Goal: Obtain resource: Download file/media

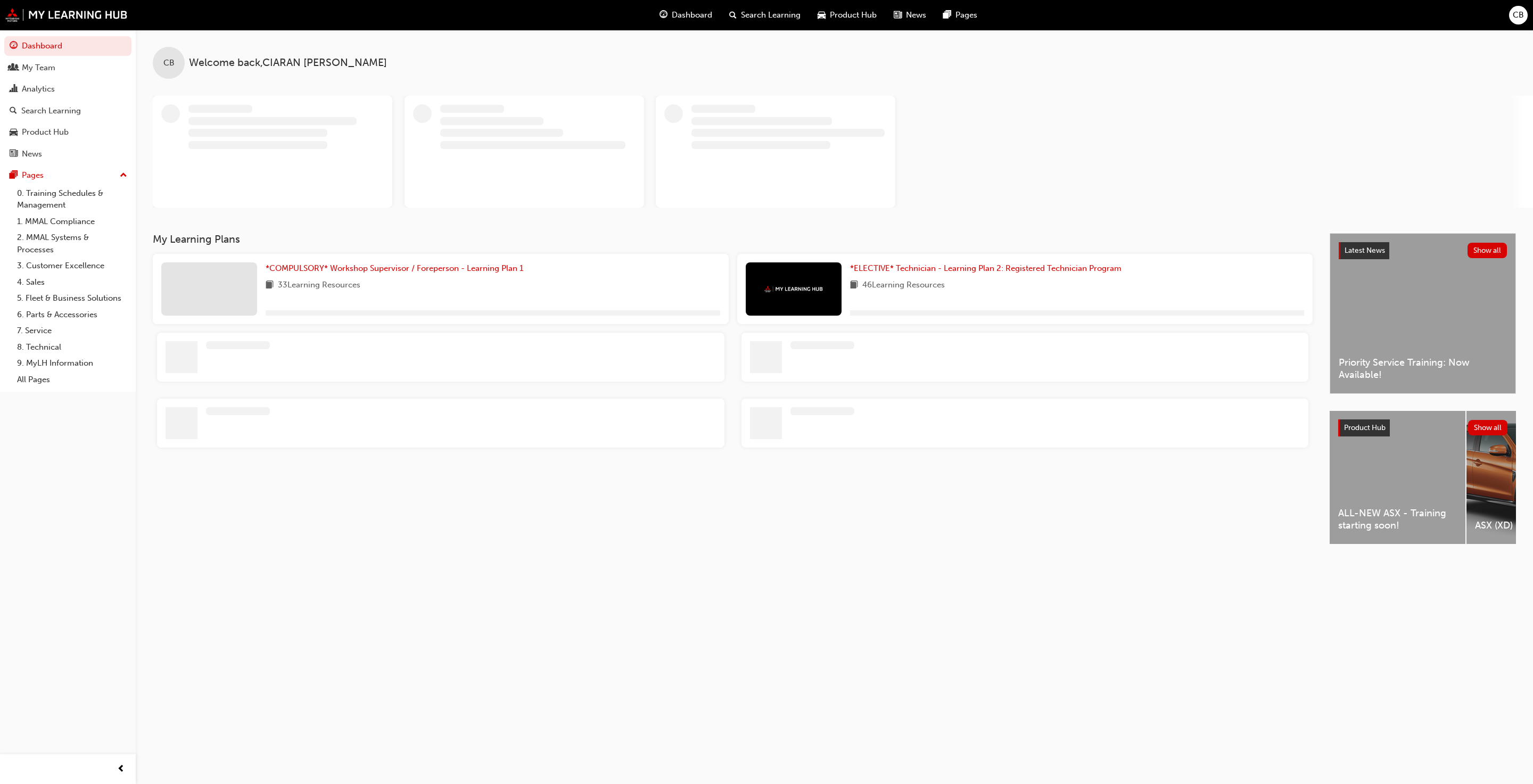
click at [826, 15] on div "Product Hub" at bounding box center [847, 15] width 76 height 22
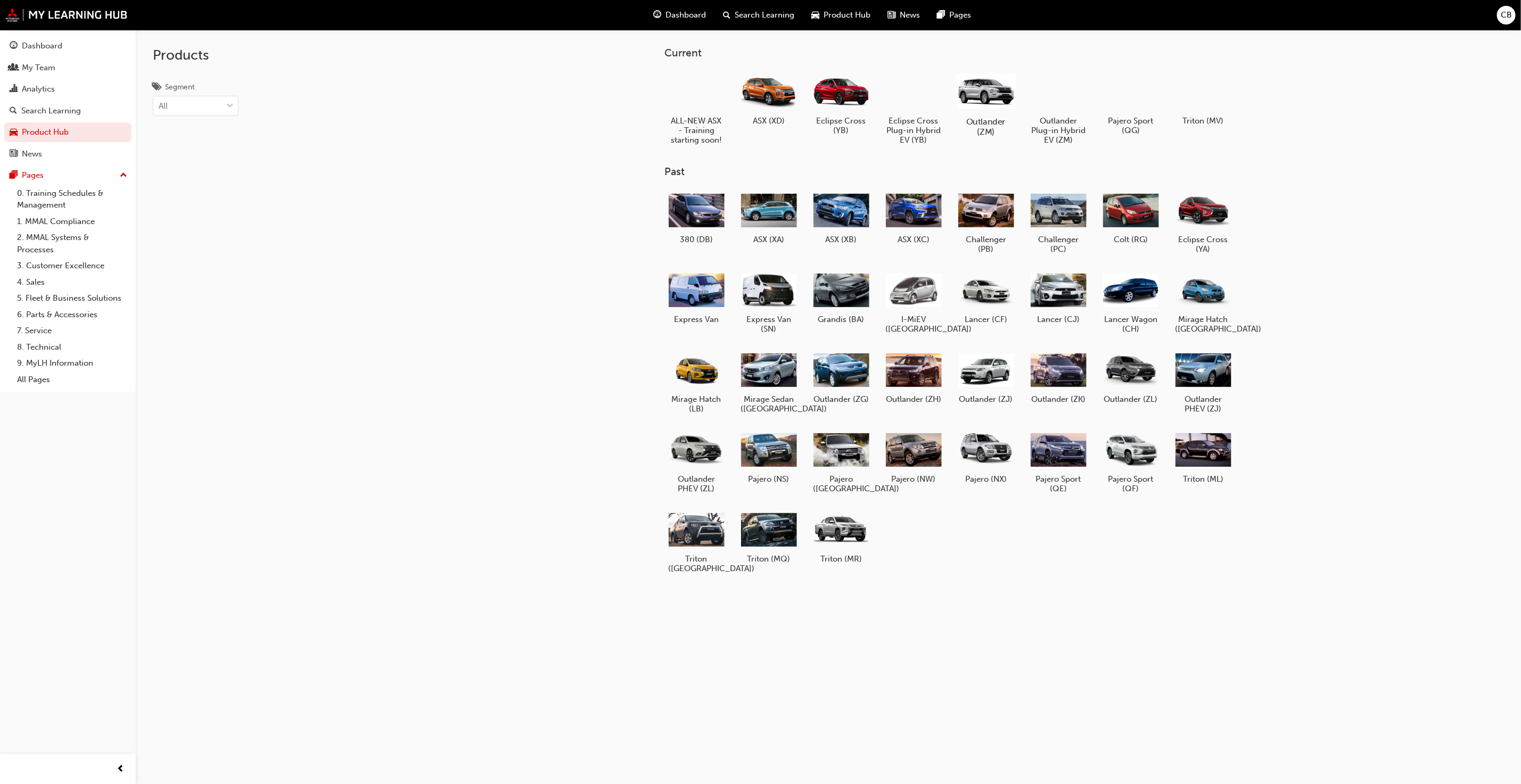
click at [1005, 94] on div at bounding box center [986, 91] width 59 height 42
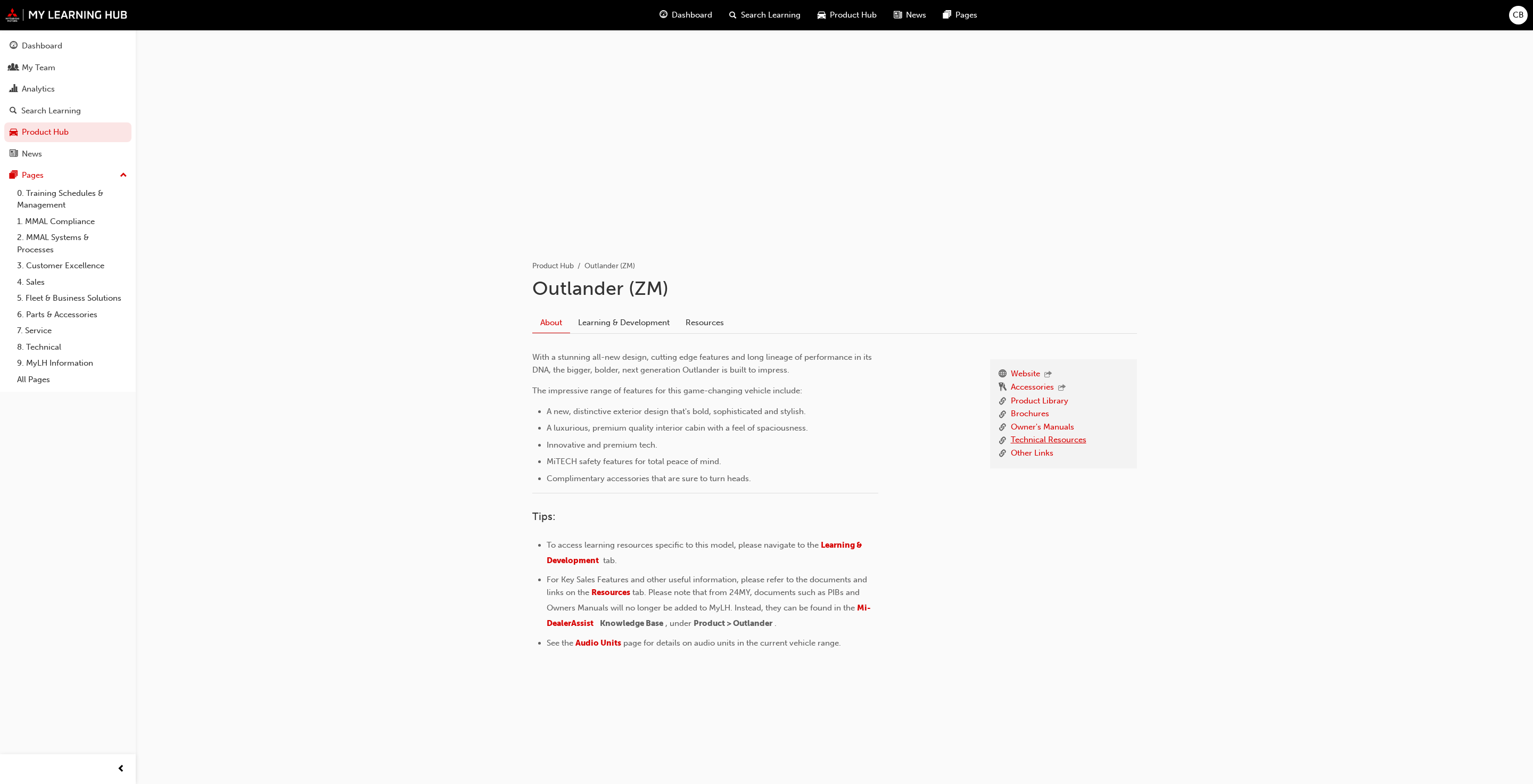
click at [1016, 438] on link "Technical Resources" at bounding box center [1048, 440] width 75 height 13
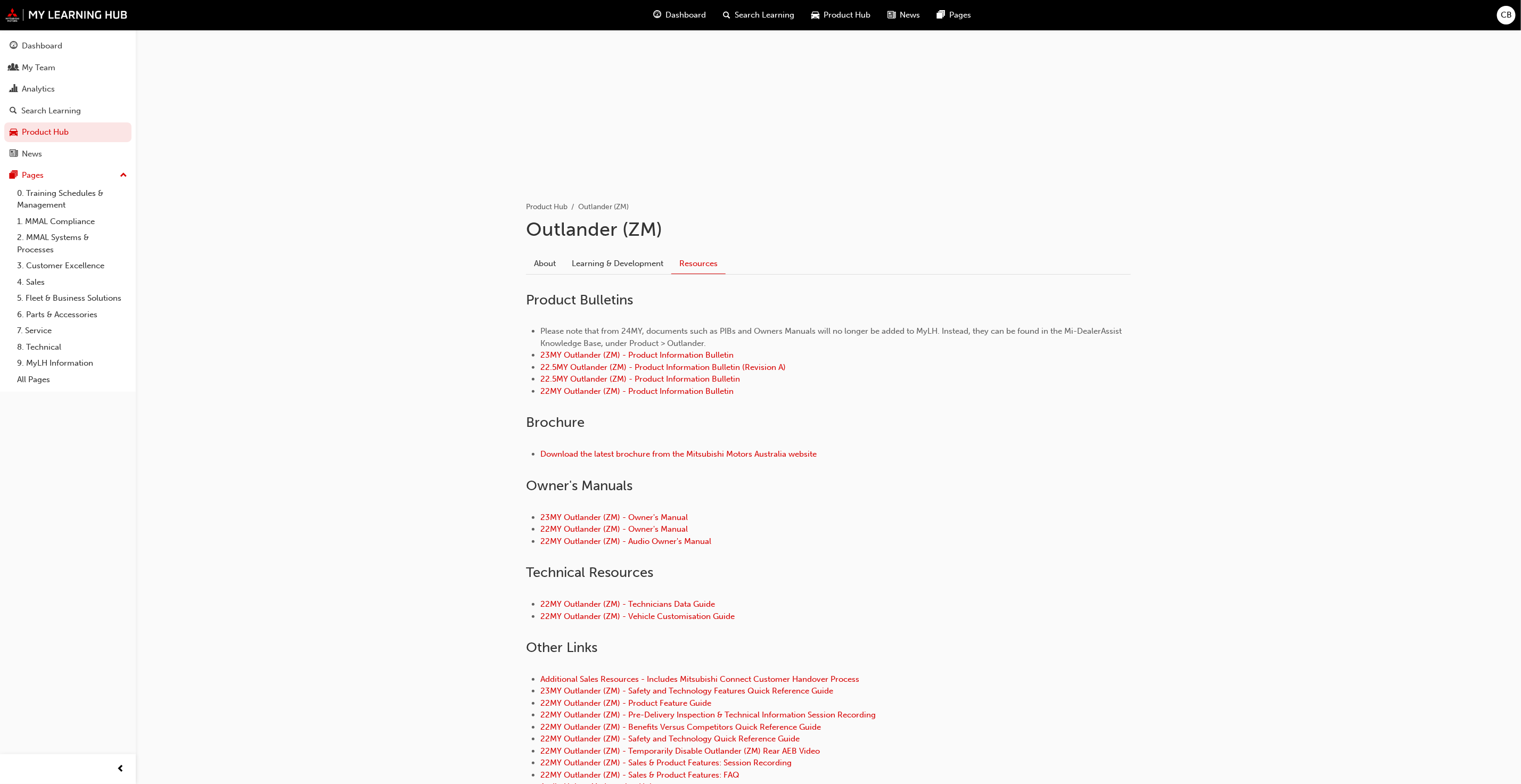
scroll to position [193, 0]
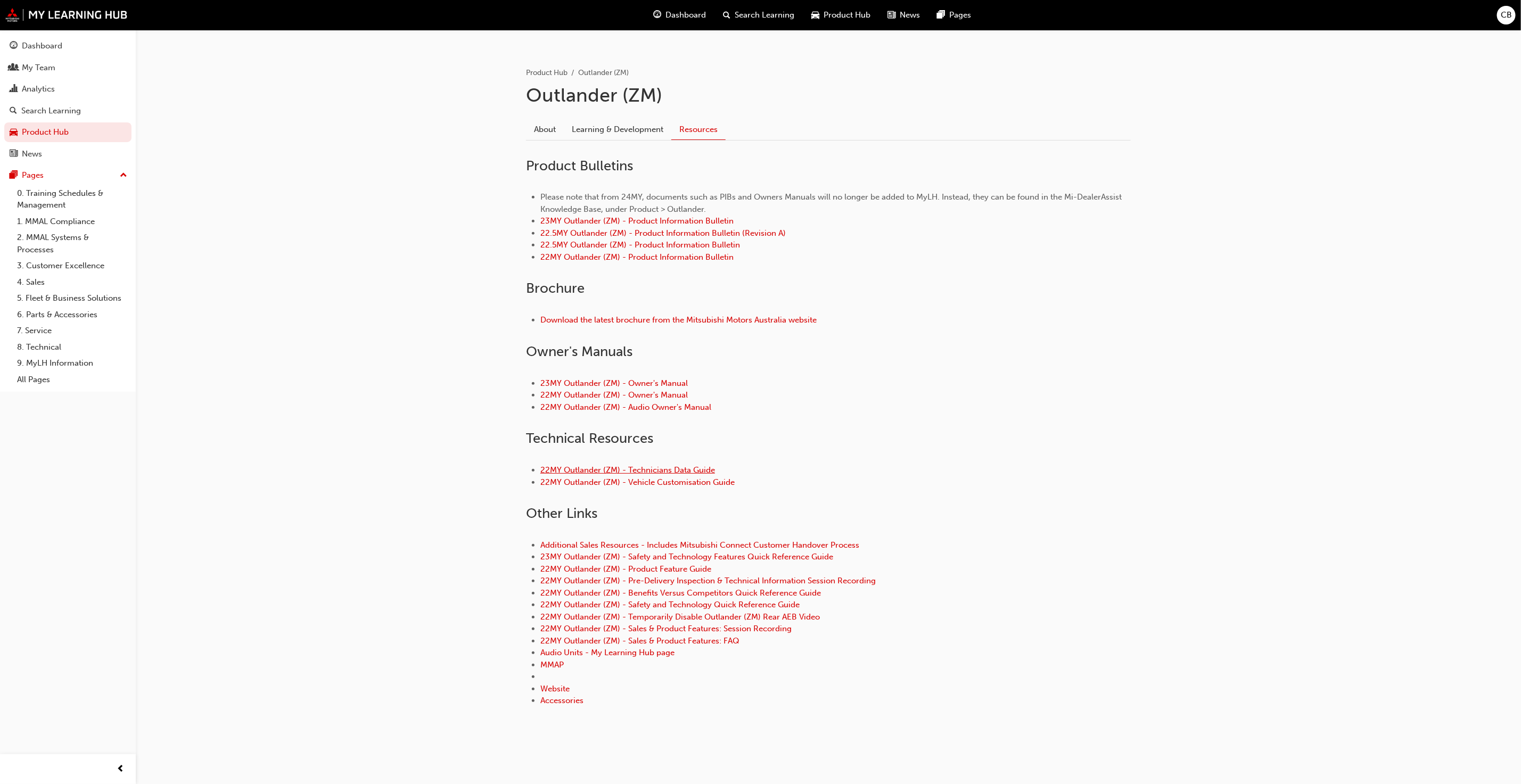
click at [626, 465] on link "22MY Outlander (ZM) - Technicians Data Guide" at bounding box center [628, 470] width 175 height 10
